Goal: Task Accomplishment & Management: Manage account settings

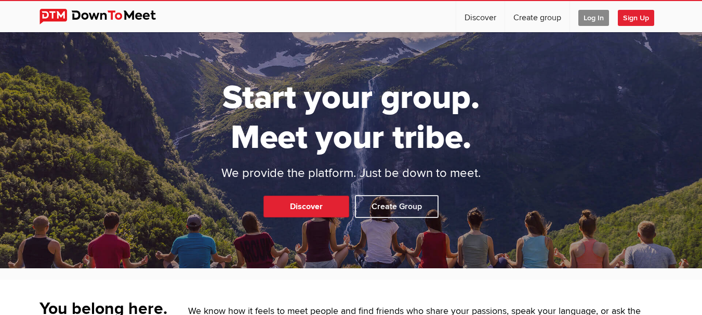
click at [594, 15] on span "Log In" at bounding box center [593, 18] width 31 height 16
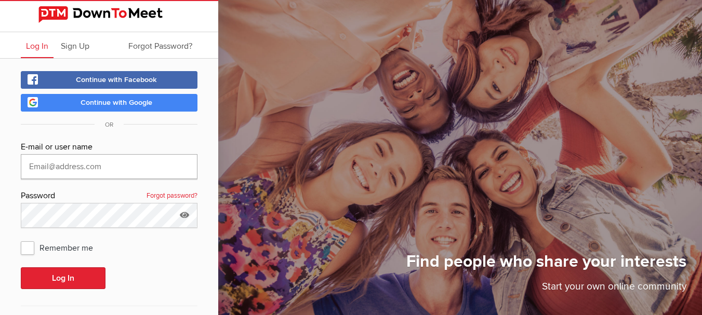
click at [144, 163] on input "text" at bounding box center [109, 166] width 177 height 25
type input "[EMAIL_ADDRESS][DOMAIN_NAME]"
click at [123, 193] on div "Password Forgot password?" at bounding box center [109, 197] width 177 height 14
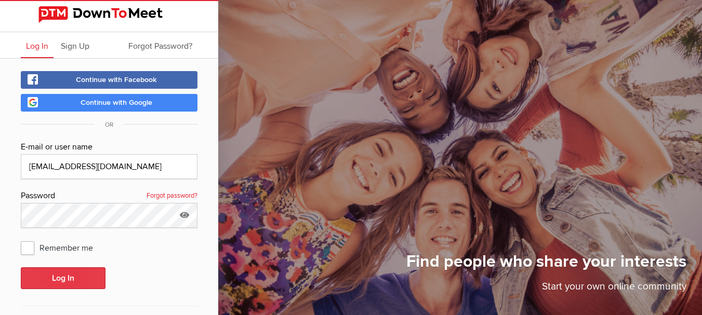
click at [69, 280] on button "Log In" at bounding box center [63, 279] width 85 height 22
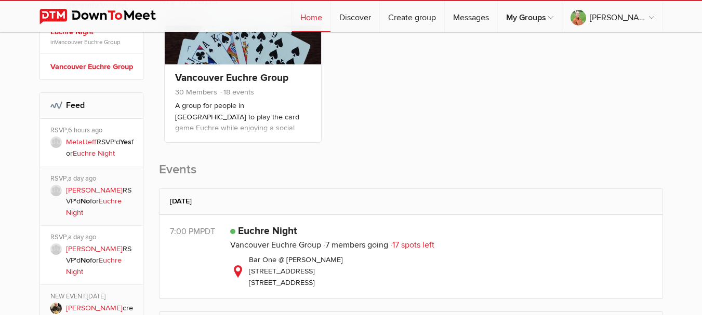
scroll to position [198, 0]
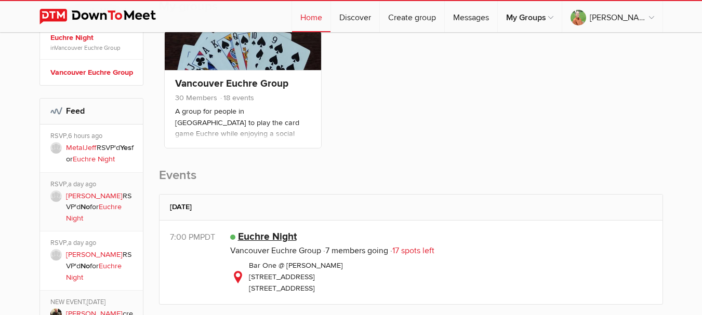
click at [283, 234] on link "Euchre Night" at bounding box center [267, 237] width 59 height 12
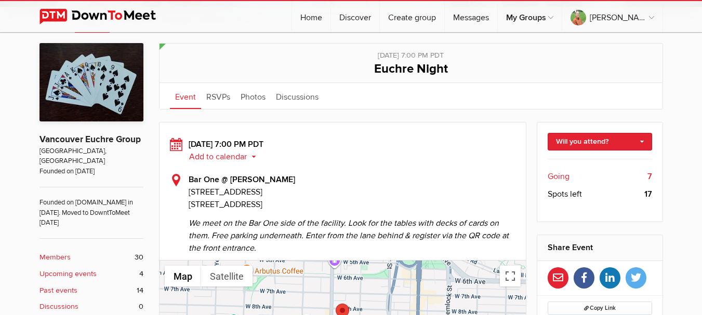
scroll to position [196, 0]
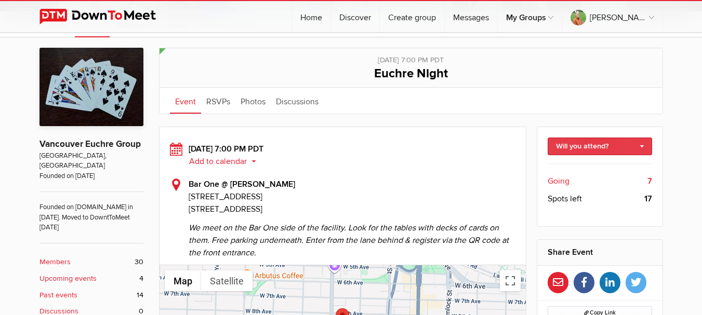
click at [592, 149] on link "Will you attend?" at bounding box center [600, 147] width 104 height 18
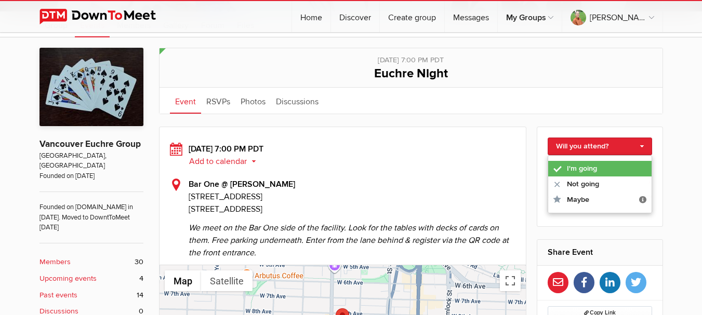
click at [590, 166] on link "I'm going" at bounding box center [599, 169] width 103 height 16
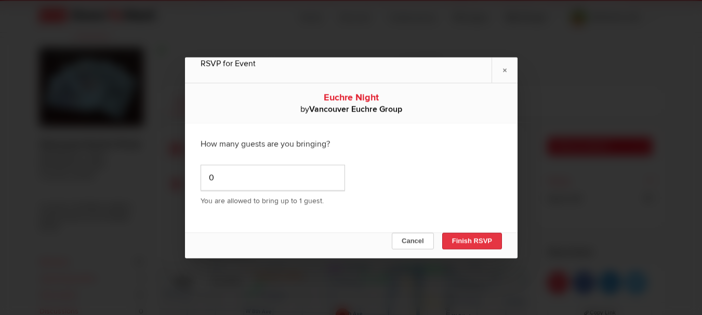
click at [467, 240] on button "Finish RSVP" at bounding box center [472, 241] width 60 height 17
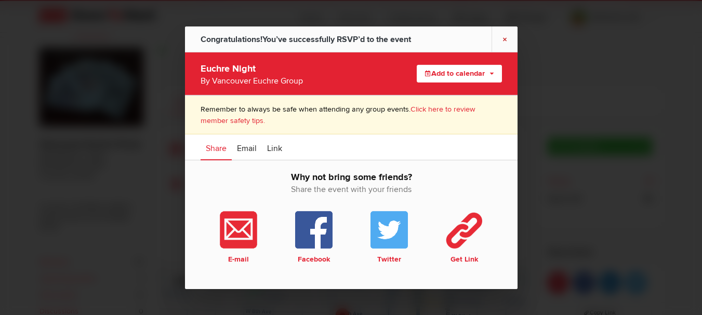
click at [505, 40] on link "×" at bounding box center [505, 38] width 26 height 25
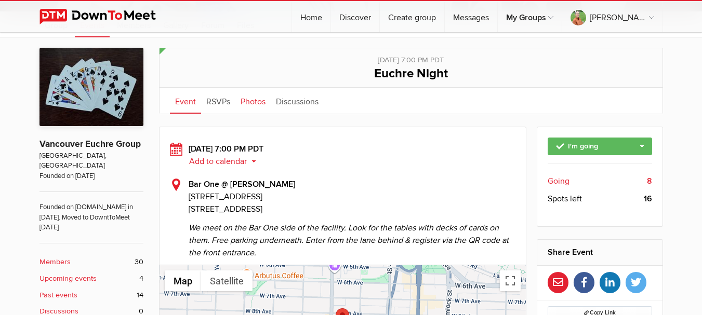
click at [253, 105] on link "Photos" at bounding box center [252, 101] width 35 height 26
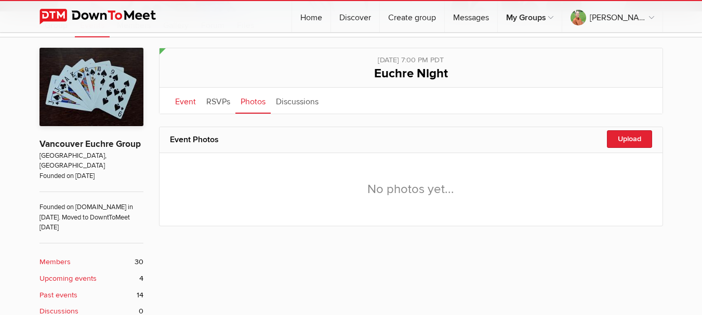
click at [187, 103] on link "Event" at bounding box center [185, 101] width 31 height 26
